Goal: Task Accomplishment & Management: Manage account settings

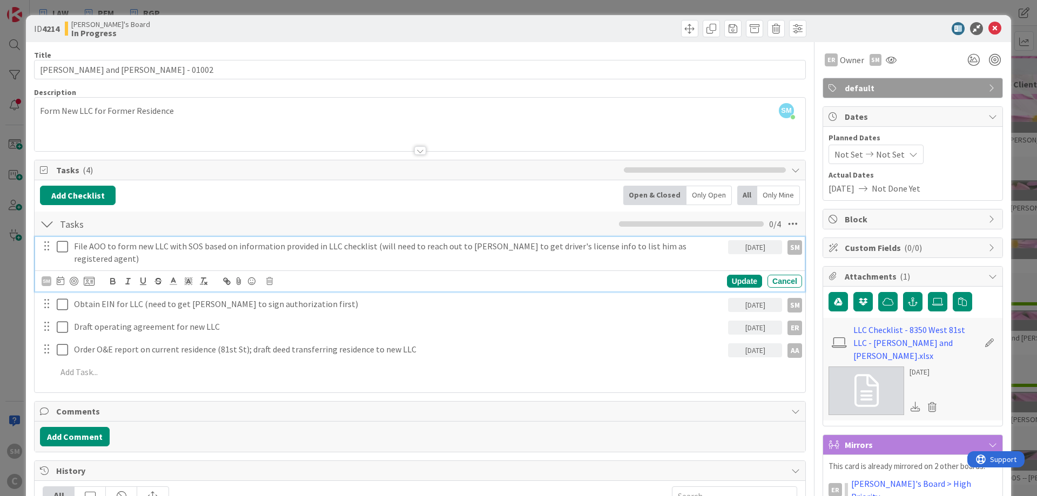
click at [693, 246] on p "File AOO to form new LLC with SOS based on information provided in LLC checklis…" at bounding box center [399, 252] width 650 height 24
click at [435, 99] on div "SM [PERSON_NAME] joined 3 hrs 52 m ago Form New LLC for Former Residence" at bounding box center [420, 124] width 770 height 53
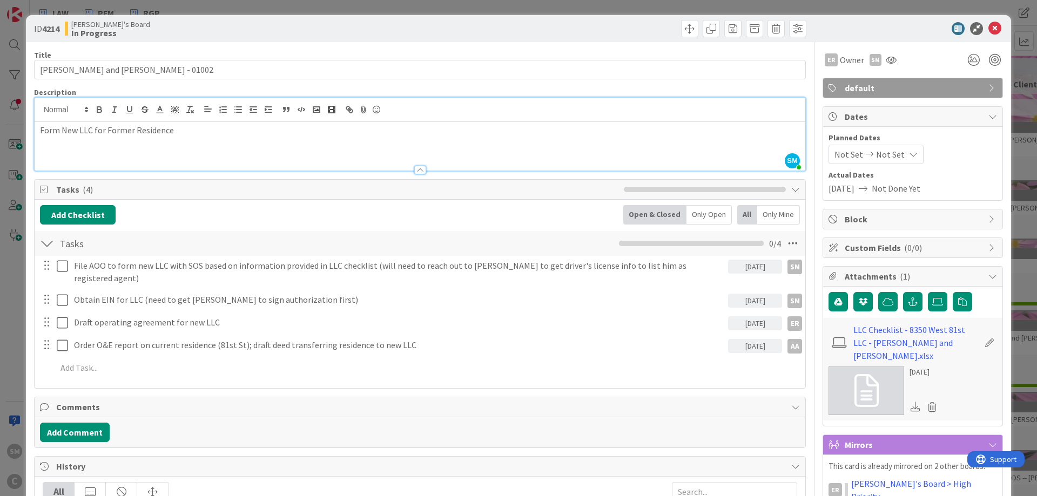
click at [423, 150] on div "Form New LLC for Former Residence" at bounding box center [420, 146] width 770 height 49
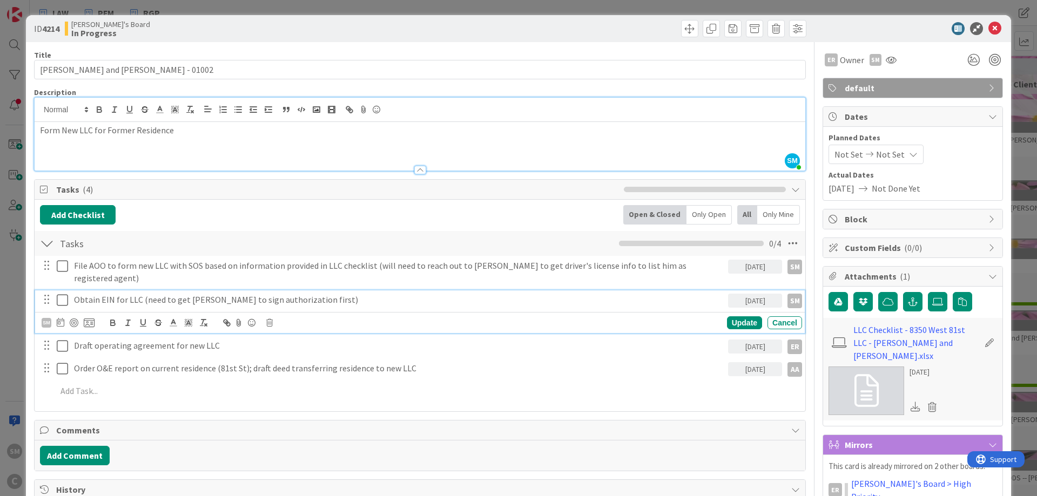
click at [152, 296] on div "Obtain EIN for LLC (need to get [PERSON_NAME] to sign authorization first)" at bounding box center [399, 299] width 658 height 19
drag, startPoint x: 331, startPoint y: 294, endPoint x: 144, endPoint y: 289, distance: 186.9
click at [144, 294] on p "Obtain EIN for LLC (need to get [PERSON_NAME] to sign authorization first)" at bounding box center [399, 300] width 650 height 12
click at [322, 294] on p "Obtain EIN for LLC (need to get [PERSON_NAME] to sign authorization first)" at bounding box center [399, 300] width 650 height 12
click at [996, 30] on icon at bounding box center [994, 28] width 13 height 13
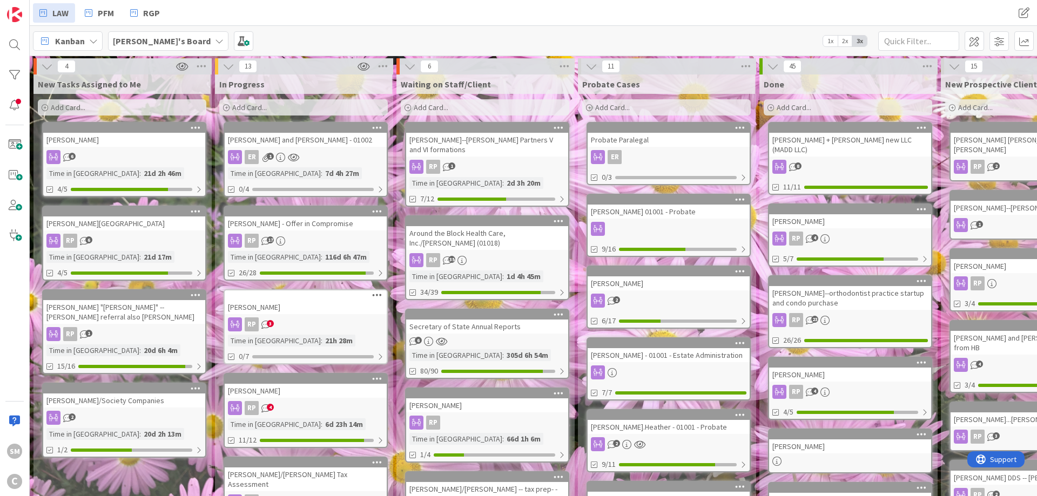
click at [900, 40] on input "text" at bounding box center [918, 40] width 81 height 19
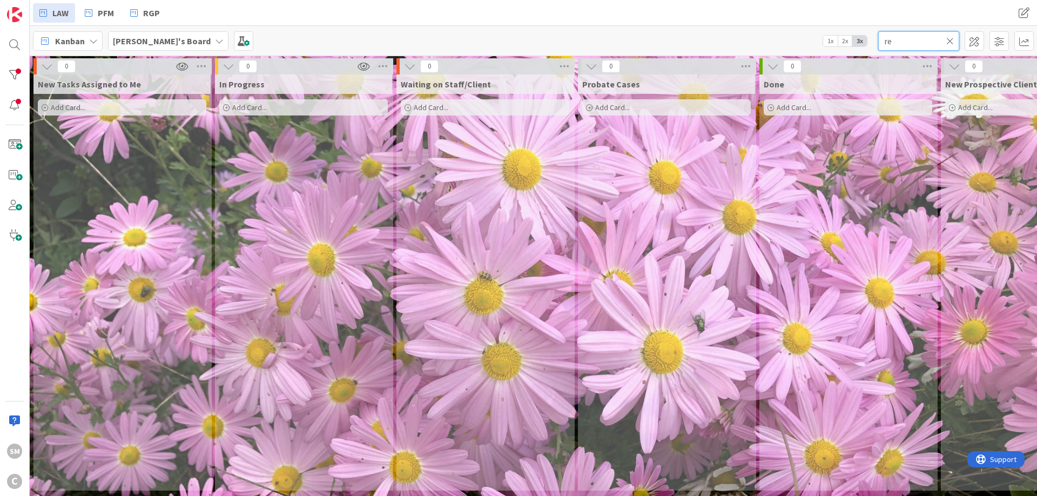
type input "r"
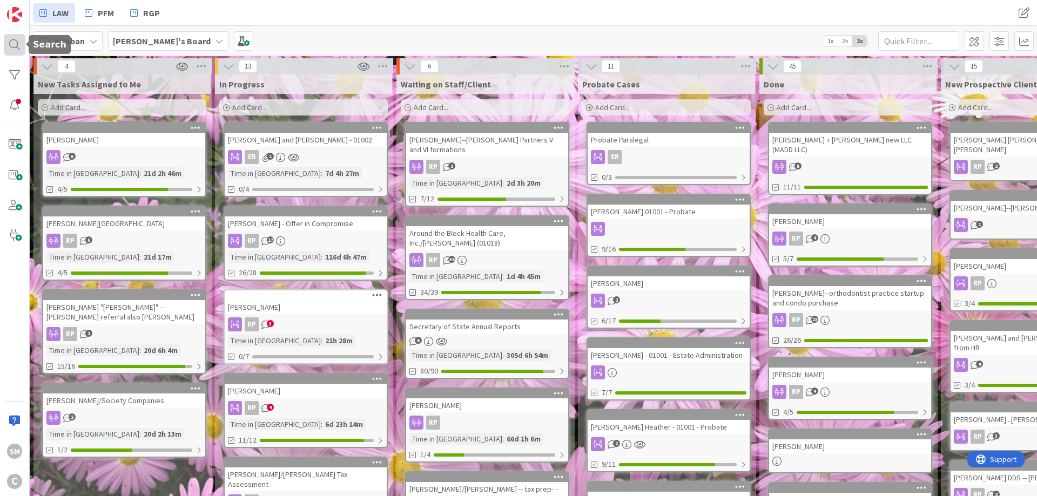
click at [20, 50] on div at bounding box center [15, 45] width 22 height 22
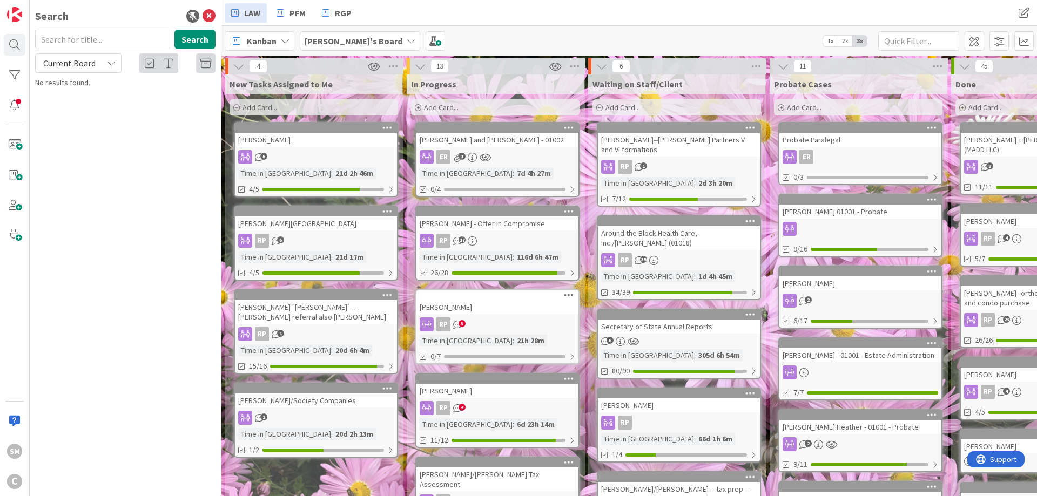
click at [91, 38] on input "text" at bounding box center [102, 39] width 135 height 19
click at [49, 42] on input "reopen" at bounding box center [102, 39] width 135 height 19
type input "re-open"
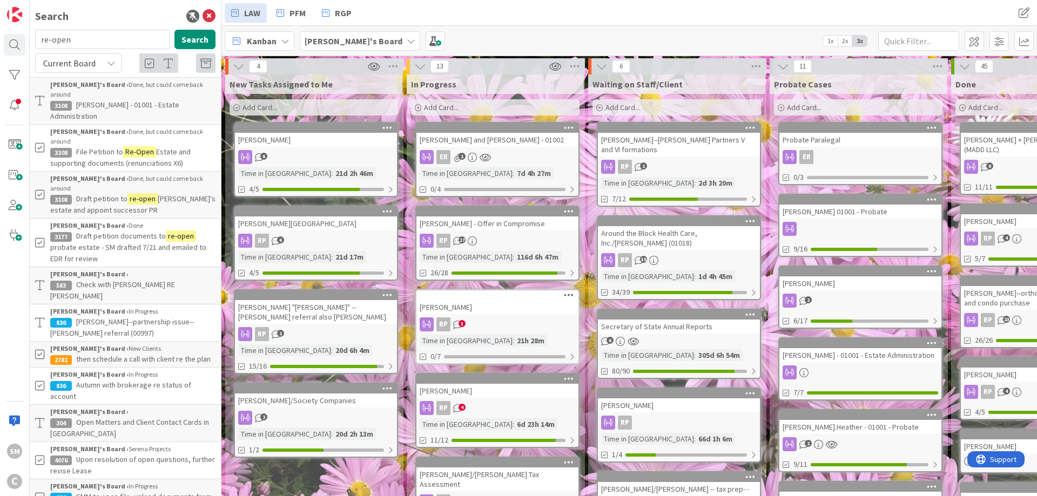
click at [132, 127] on div "[PERSON_NAME]'s Board › Done, but could come back around" at bounding box center [132, 136] width 165 height 19
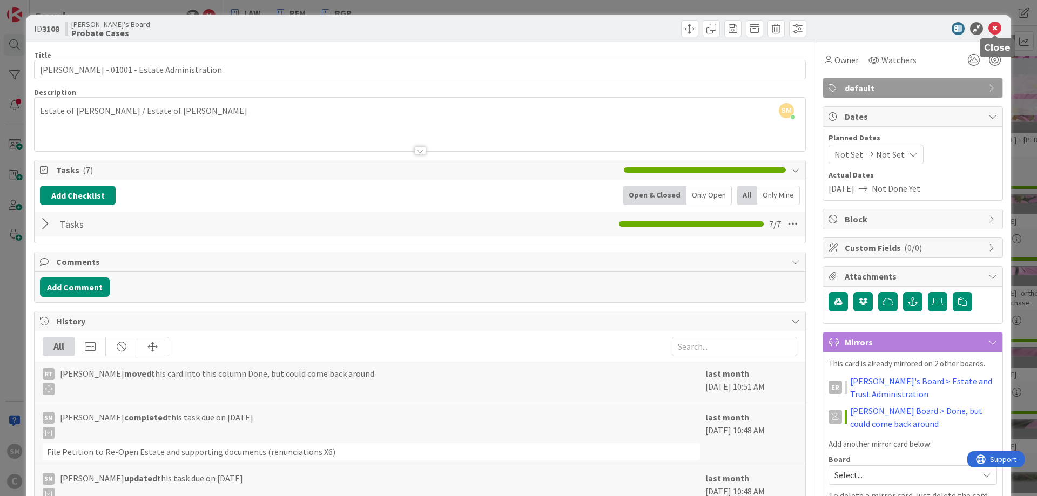
click at [994, 30] on icon at bounding box center [994, 28] width 13 height 13
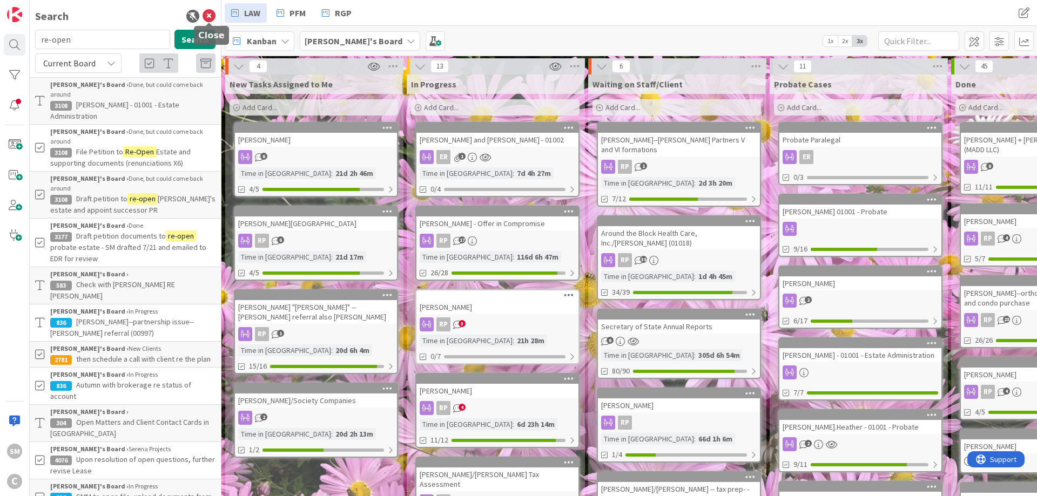
click at [209, 16] on icon at bounding box center [208, 16] width 13 height 13
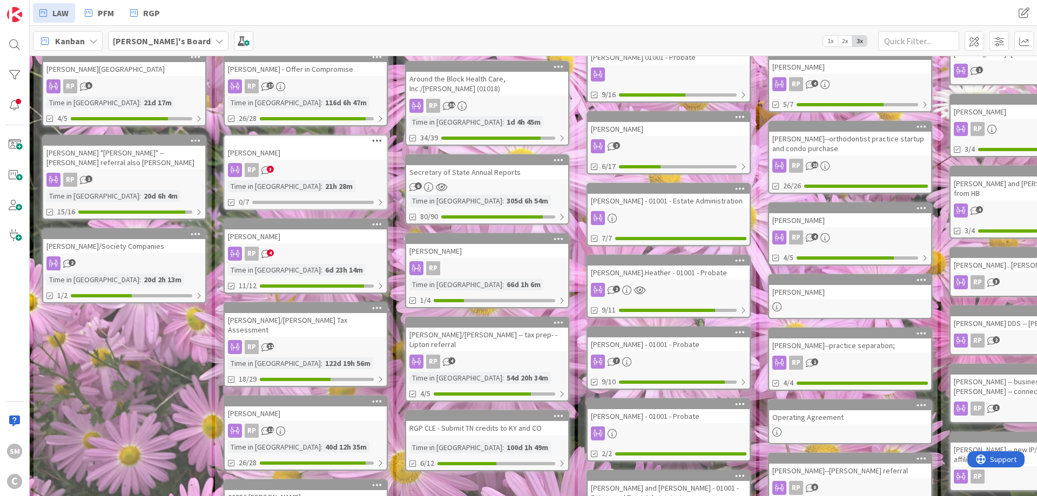
scroll to position [65, 0]
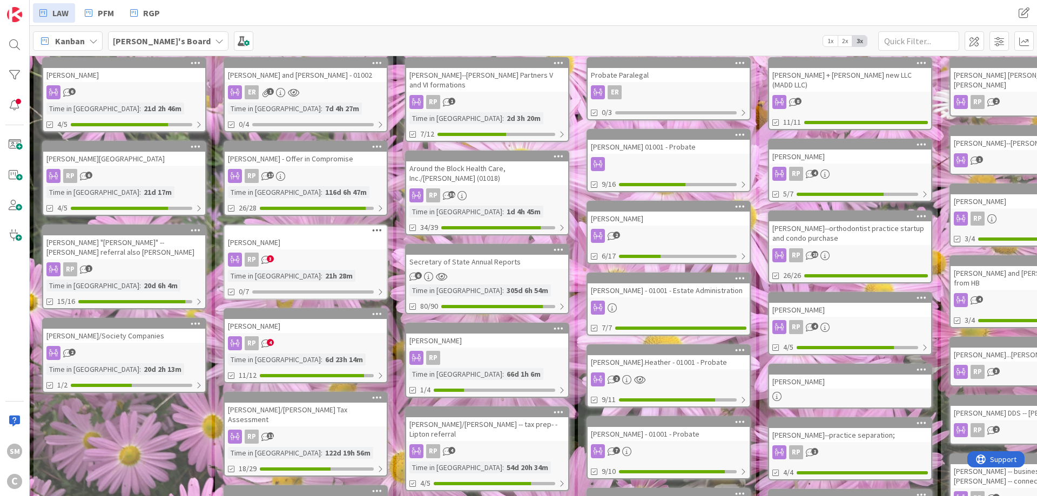
click at [305, 319] on div "[PERSON_NAME]" at bounding box center [306, 321] width 162 height 24
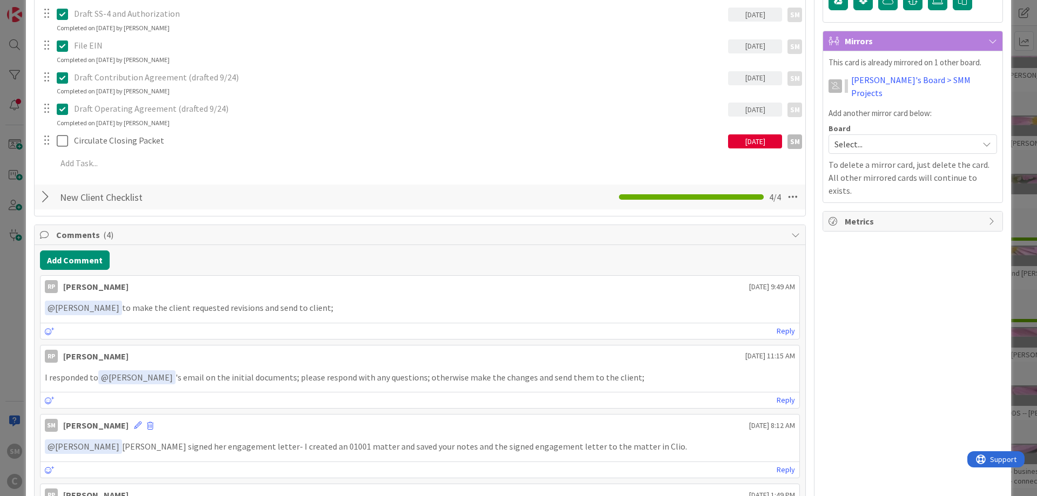
scroll to position [324, 0]
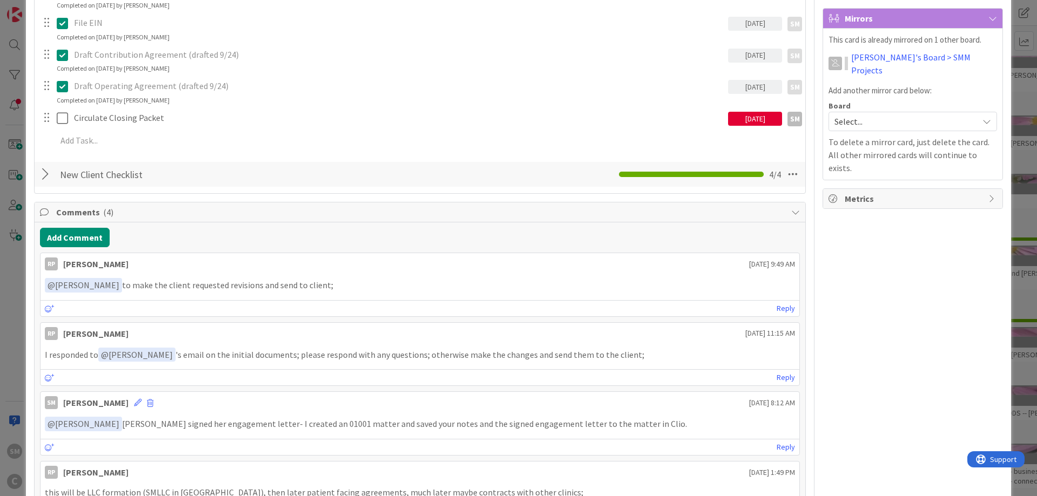
click at [763, 117] on div "[DATE]" at bounding box center [755, 119] width 54 height 14
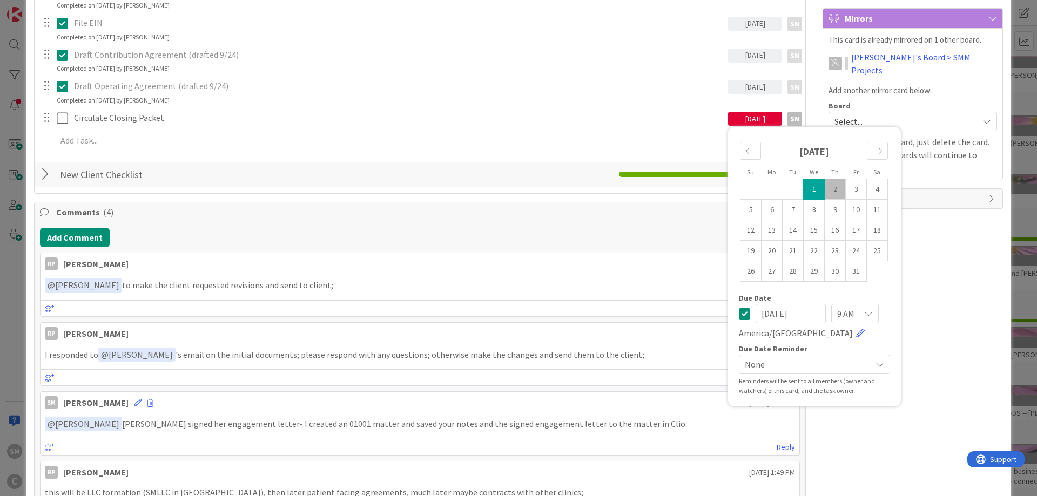
click at [840, 192] on td "2" at bounding box center [834, 189] width 21 height 21
type input "[DATE]"
click at [969, 253] on div "RP Owner SM default Dates Planned Dates Not Set Not Set Actual Dates [DATE] Not…" at bounding box center [912, 305] width 180 height 1175
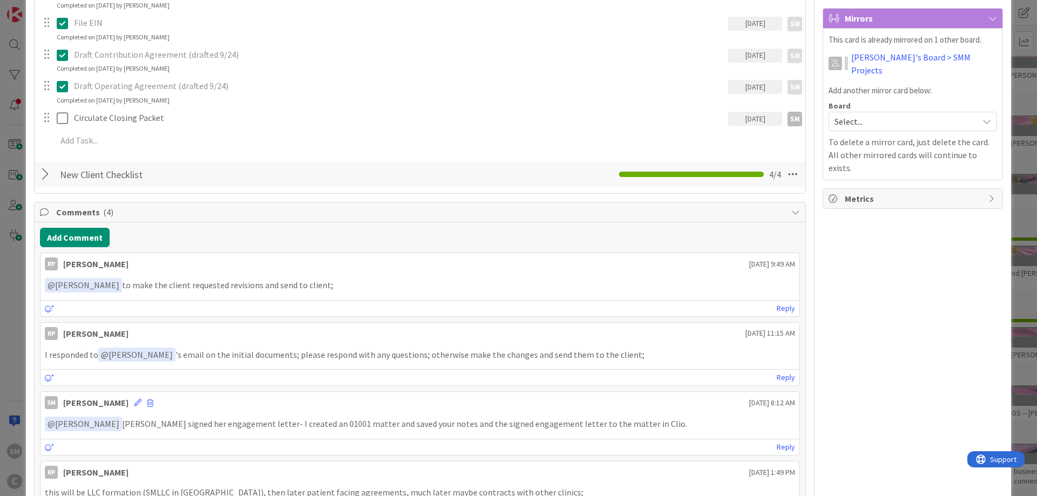
drag, startPoint x: 164, startPoint y: 128, endPoint x: 173, endPoint y: 109, distance: 21.0
click at [164, 125] on div "Circulate Closing Packet [DATE] Su Mo Tu We Th Fr Sa [DATE] 1 2 3 4 5 6 7 8 9 1…" at bounding box center [419, 118] width 769 height 19
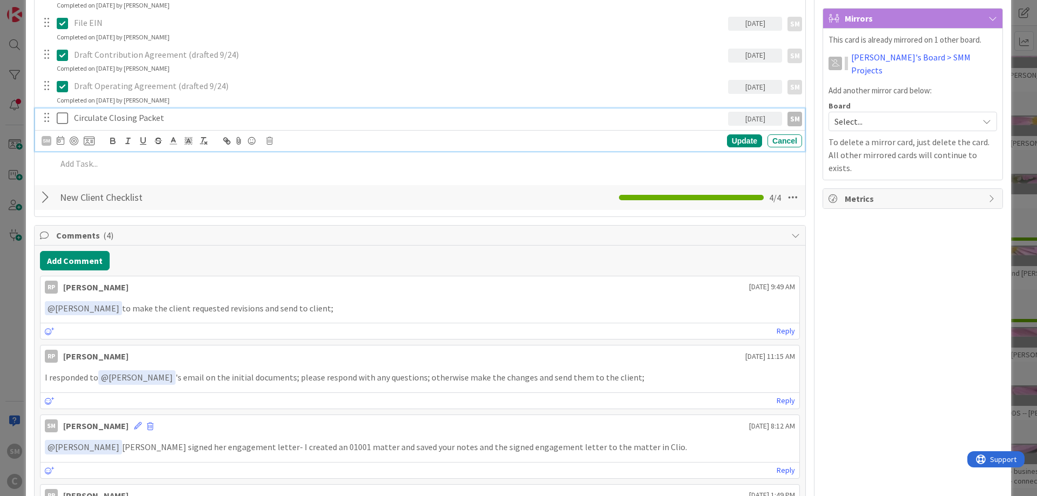
click at [175, 120] on p "Circulate Closing Packet" at bounding box center [399, 118] width 650 height 12
click at [753, 141] on div "Update" at bounding box center [744, 140] width 35 height 13
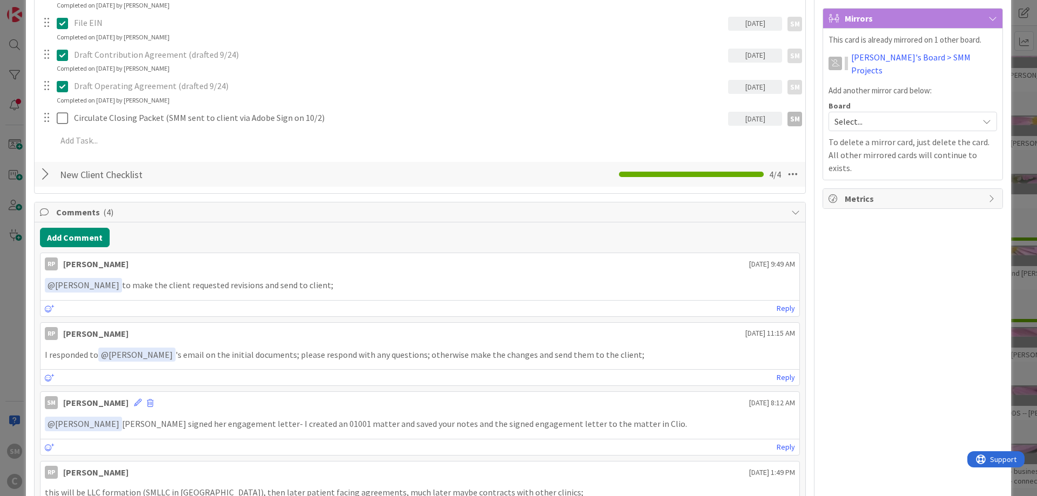
click at [919, 282] on div "RP Owner SM default Dates Planned Dates Not Set Not Set Actual Dates [DATE] Not…" at bounding box center [912, 305] width 180 height 1175
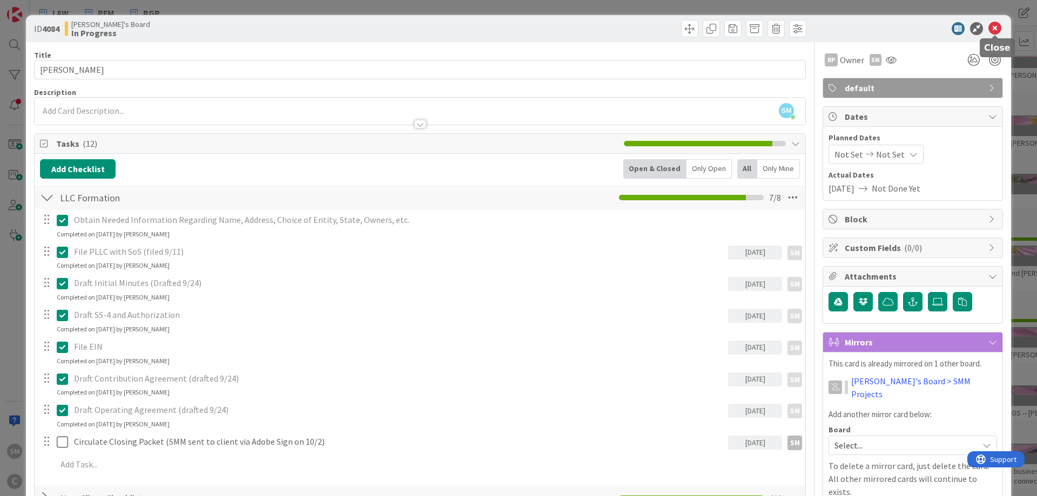
click at [995, 30] on icon at bounding box center [994, 28] width 13 height 13
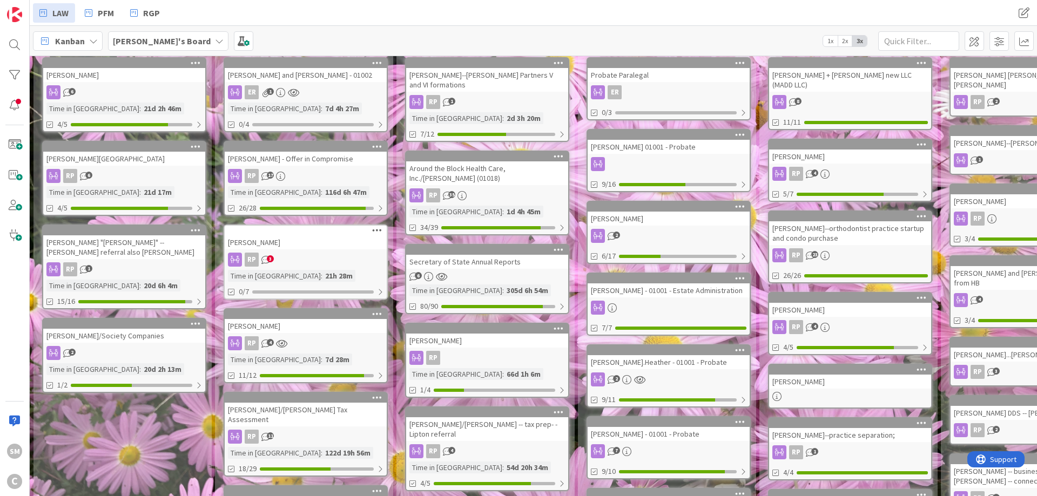
click at [322, 355] on div "7d 28m" at bounding box center [337, 360] width 30 height 12
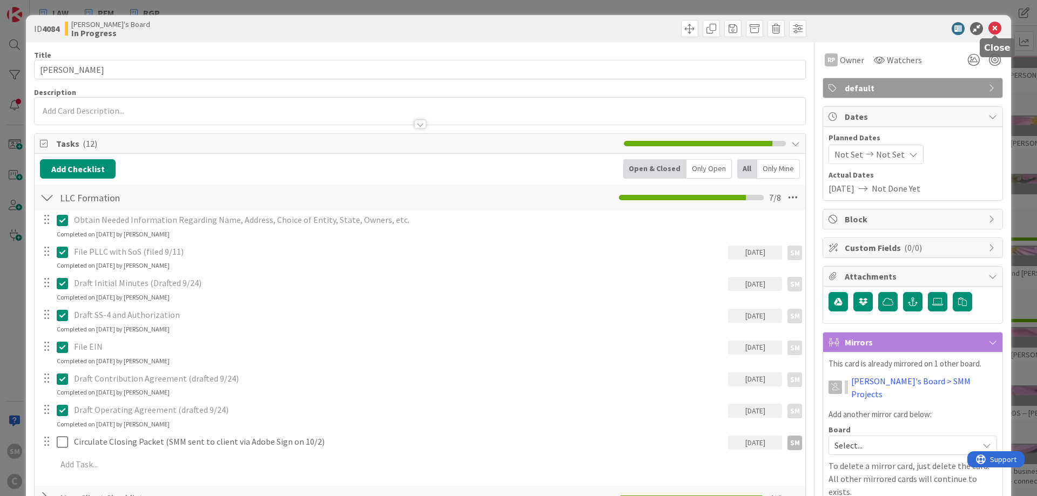
click at [994, 31] on icon at bounding box center [994, 28] width 13 height 13
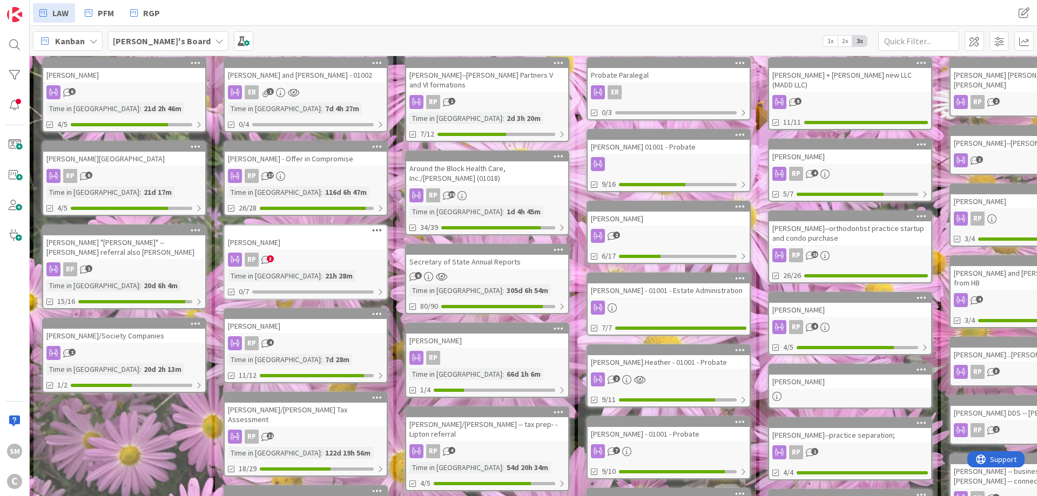
click at [299, 258] on div "RP 3" at bounding box center [306, 260] width 162 height 14
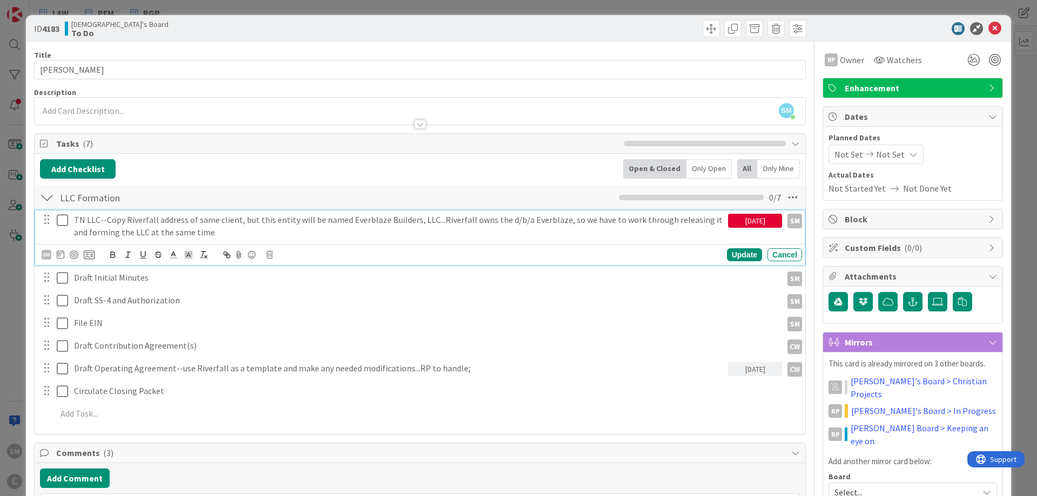
click at [154, 224] on p "TN LLC--Copy Riverfall address of same client, but this entity will be named Ev…" at bounding box center [399, 226] width 650 height 24
click at [1000, 27] on icon at bounding box center [994, 28] width 13 height 13
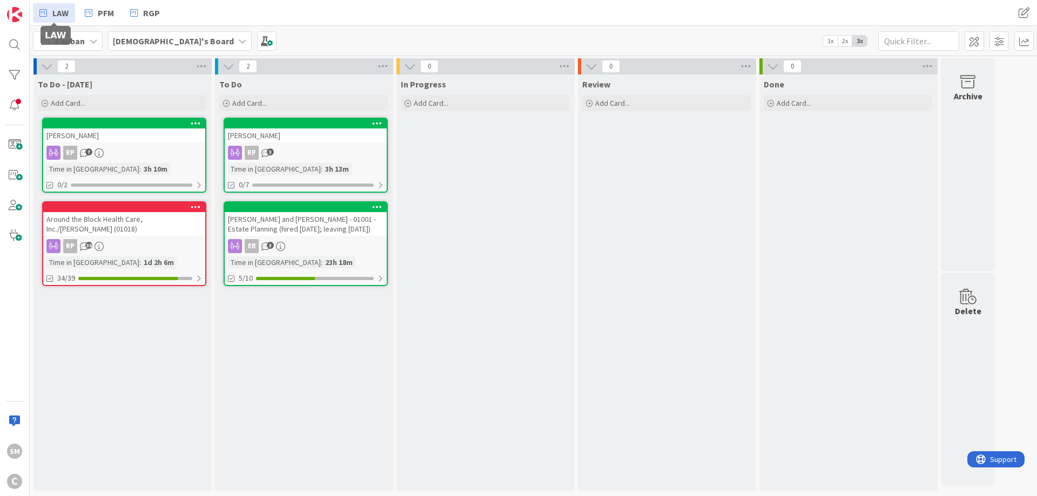
click at [55, 13] on span "LAW" at bounding box center [60, 12] width 16 height 13
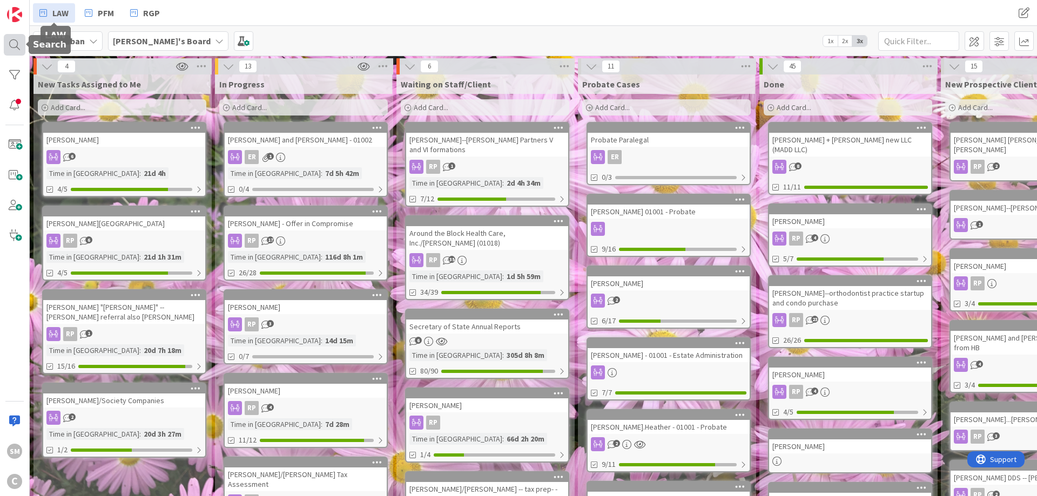
click at [16, 43] on div at bounding box center [15, 45] width 22 height 22
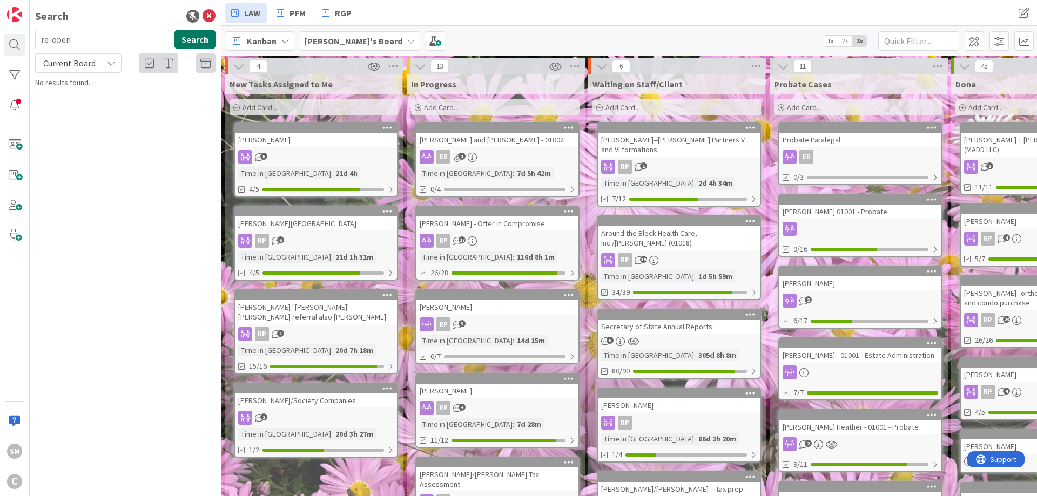
click at [179, 41] on button "Search" at bounding box center [194, 39] width 41 height 19
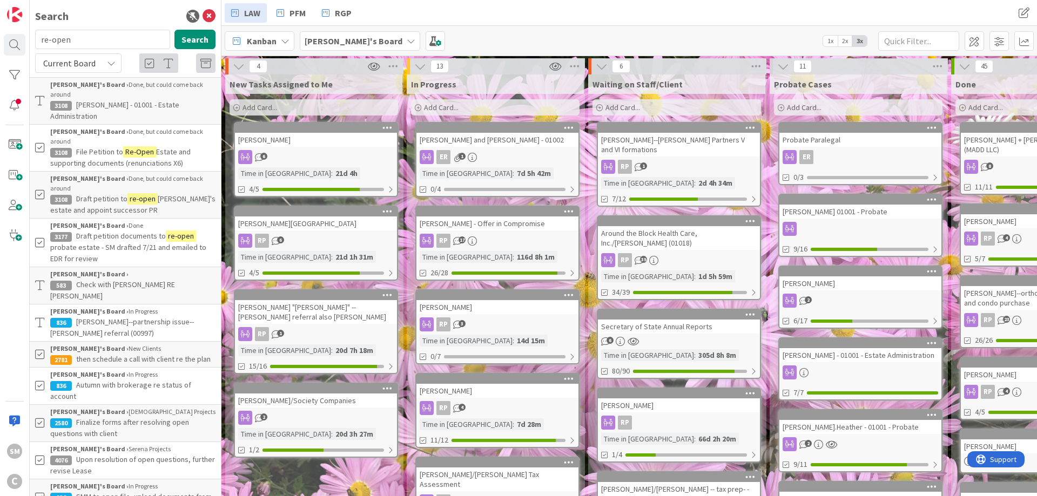
click at [100, 194] on span "Draft petition to" at bounding box center [101, 199] width 51 height 10
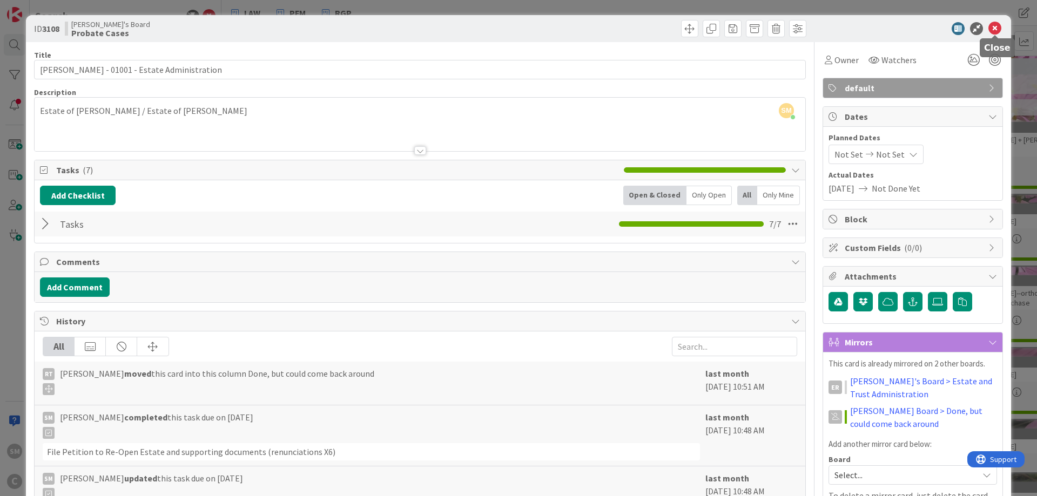
click at [998, 28] on icon at bounding box center [994, 28] width 13 height 13
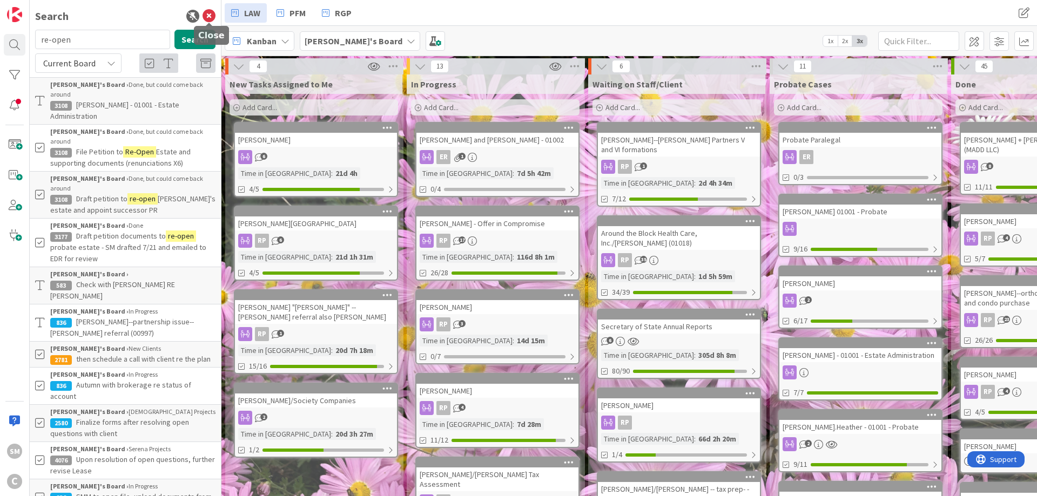
click at [209, 17] on icon at bounding box center [208, 16] width 13 height 13
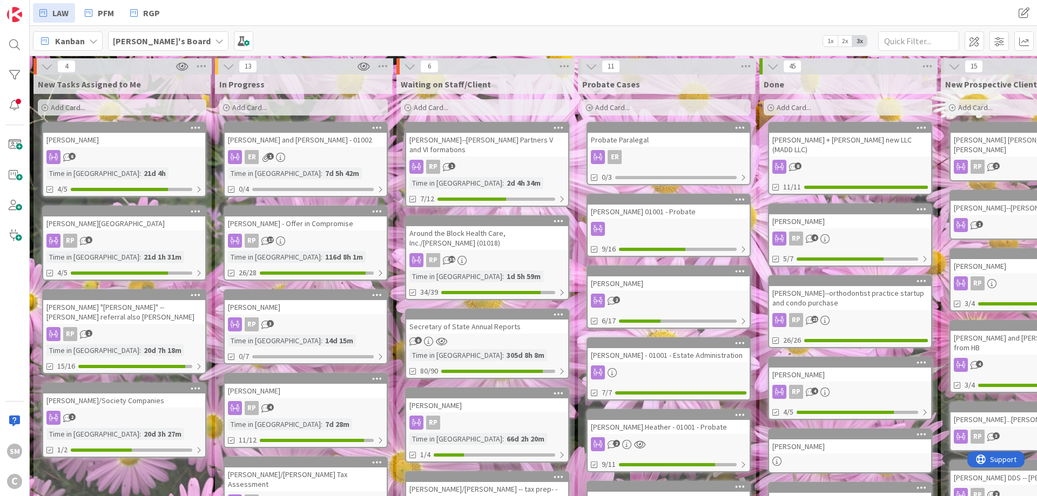
click at [314, 324] on div "RP 3" at bounding box center [306, 324] width 162 height 14
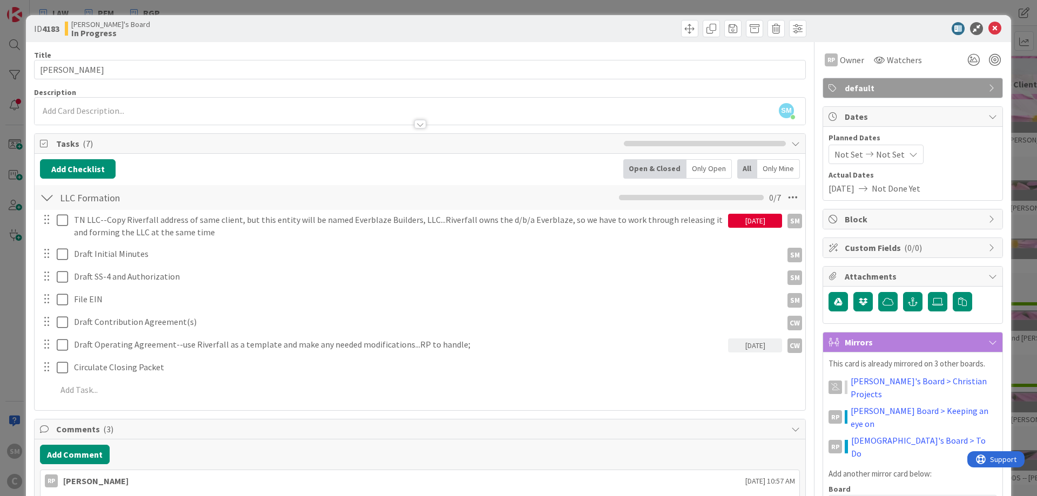
click at [747, 226] on div "[DATE]" at bounding box center [755, 221] width 54 height 14
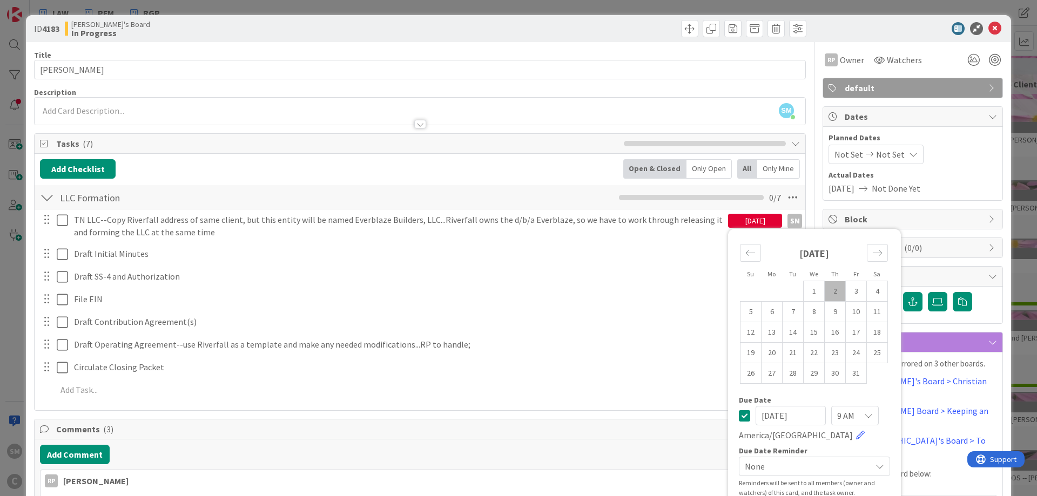
click at [839, 293] on td "2" at bounding box center [834, 291] width 21 height 21
type input "[DATE]"
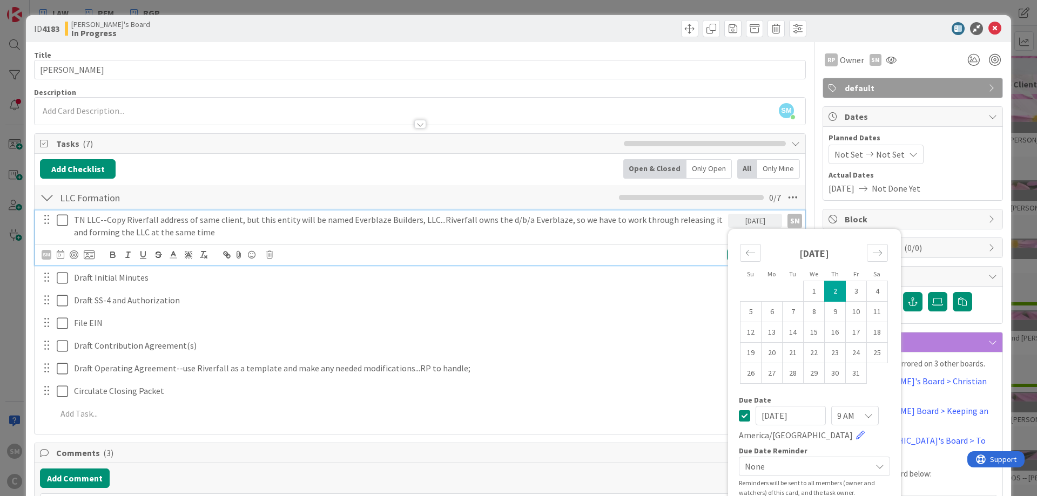
click at [199, 215] on p "TN LLC--Copy Riverfall address of same client, but this entity will be named Ev…" at bounding box center [399, 226] width 650 height 24
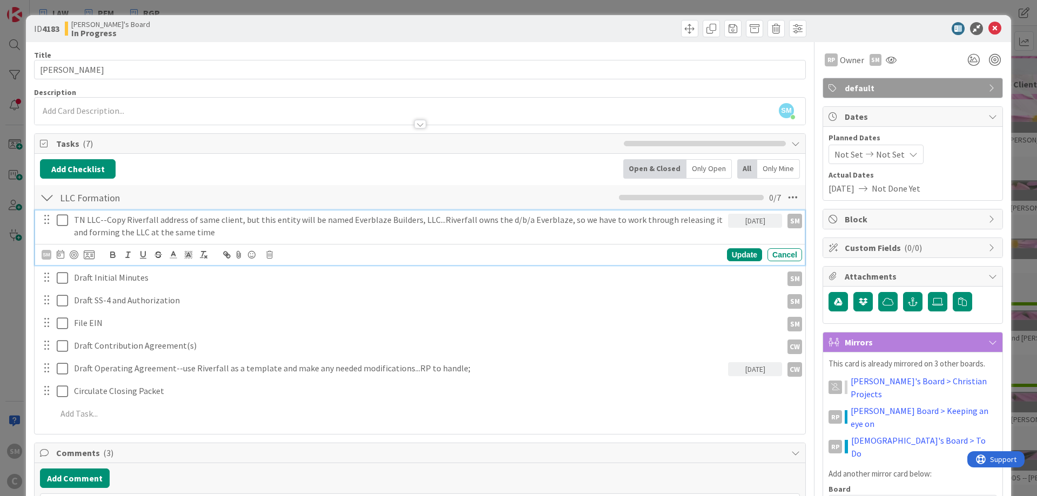
click at [106, 220] on p "TN LLC--Copy Riverfall address of same client, but this entity will be named Ev…" at bounding box center [399, 226] width 650 height 24
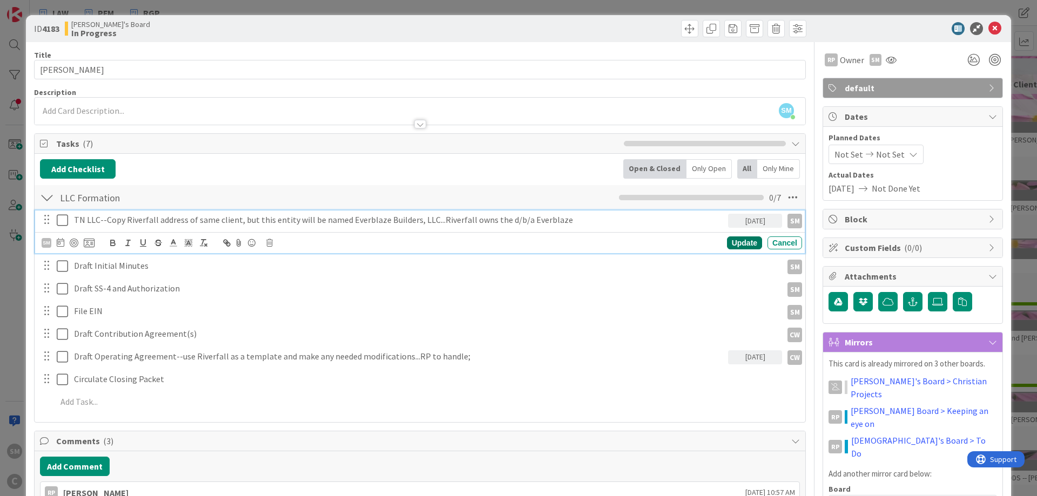
click at [750, 239] on div "Update" at bounding box center [744, 242] width 35 height 13
